Goal: Navigation & Orientation: Go to known website

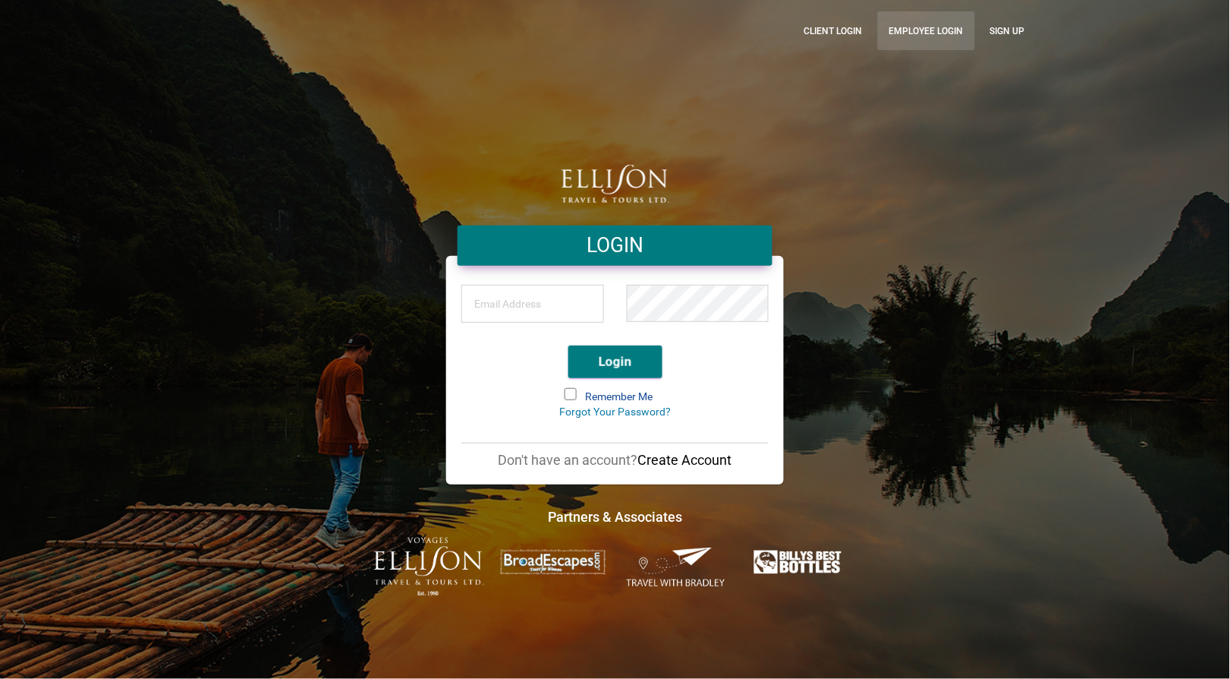
click at [953, 32] on link "Employee Login" at bounding box center [926, 30] width 97 height 39
click at [909, 38] on link "Employee Login" at bounding box center [926, 30] width 97 height 39
click at [920, 30] on link "Employee Login" at bounding box center [926, 30] width 97 height 39
click at [907, 23] on link "Employee Login" at bounding box center [927, 30] width 97 height 39
click at [900, 30] on link "Employee Login" at bounding box center [927, 30] width 97 height 39
